Goal: Check status: Check status

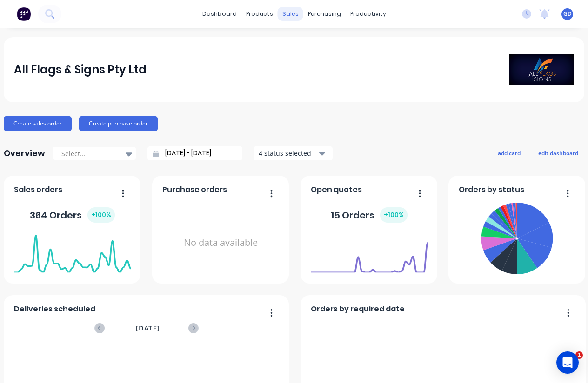
click at [291, 16] on div "sales" at bounding box center [291, 14] width 26 height 14
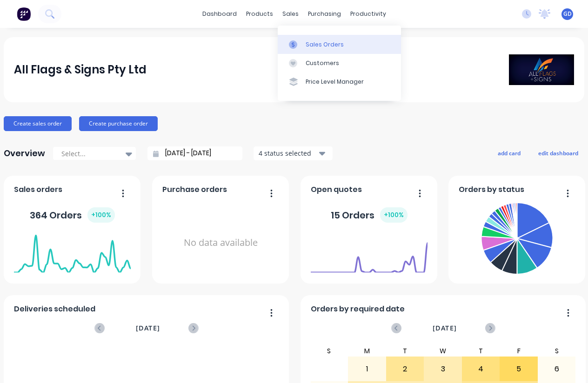
click at [316, 45] on div "Sales Orders" at bounding box center [325, 44] width 38 height 8
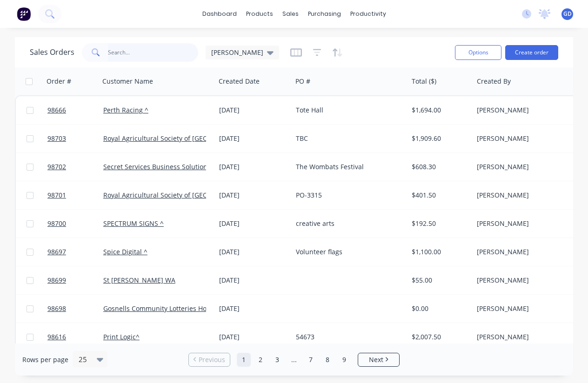
click at [123, 53] on input "text" at bounding box center [153, 52] width 91 height 19
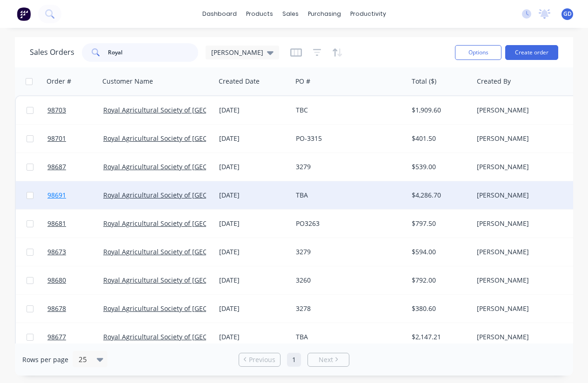
type input "Royal"
click at [51, 195] on span "98691" at bounding box center [56, 195] width 19 height 9
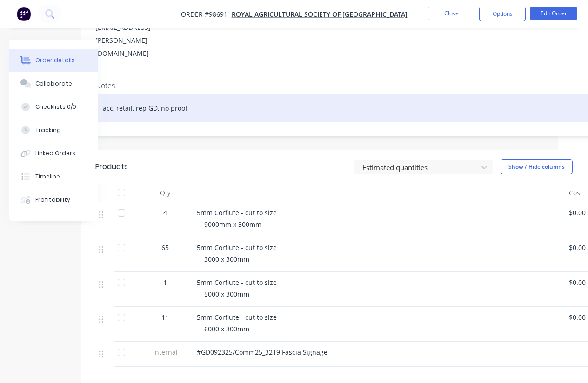
scroll to position [148, 30]
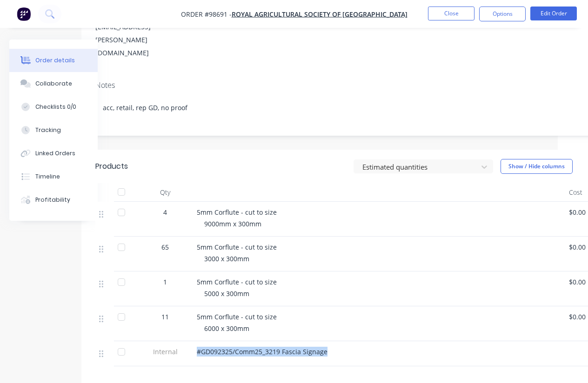
drag, startPoint x: 327, startPoint y: 318, endPoint x: 195, endPoint y: 319, distance: 132.6
click at [195, 341] on div "#GD092325/Comm25_3219 Fascia Signage" at bounding box center [379, 353] width 372 height 25
copy span "#GD092325/Comm25_3219 Fascia Signage"
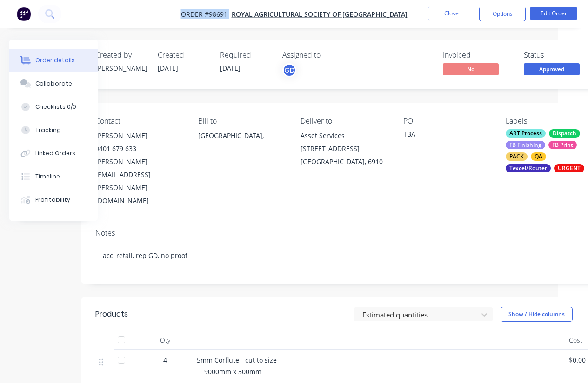
drag, startPoint x: 176, startPoint y: 12, endPoint x: 227, endPoint y: 16, distance: 51.3
click at [227, 16] on nav "Order #98691 - Royal Agricultural Society of Western Australia Close Options Ed…" at bounding box center [294, 14] width 588 height 28
copy span "Order #98691"
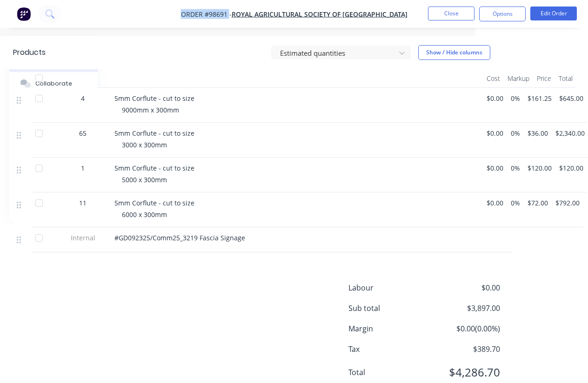
scroll to position [261, 113]
